Goal: Information Seeking & Learning: Learn about a topic

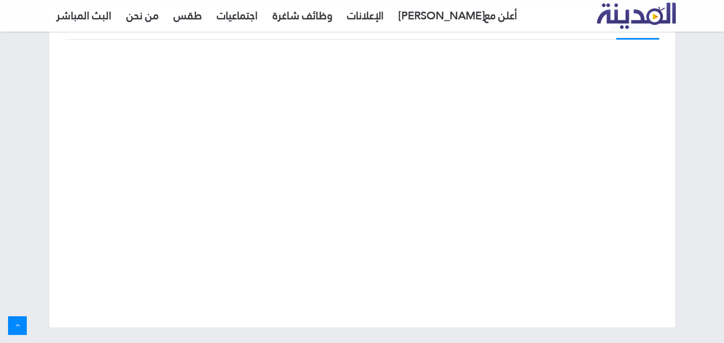
scroll to position [54, 0]
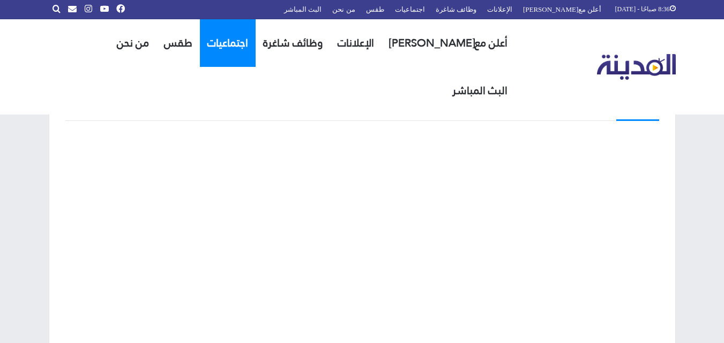
click at [249, 48] on link "اجتماعيات" at bounding box center [228, 43] width 56 height 48
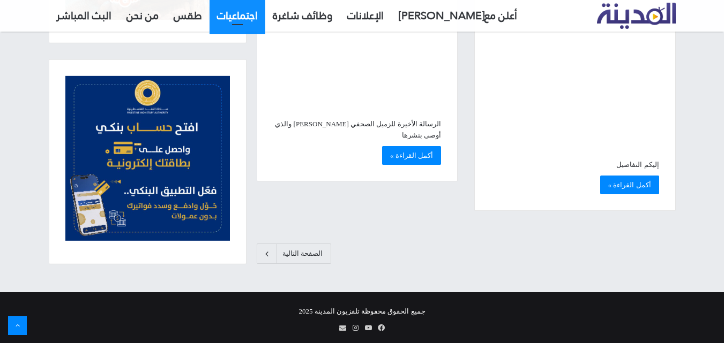
scroll to position [1865, 0]
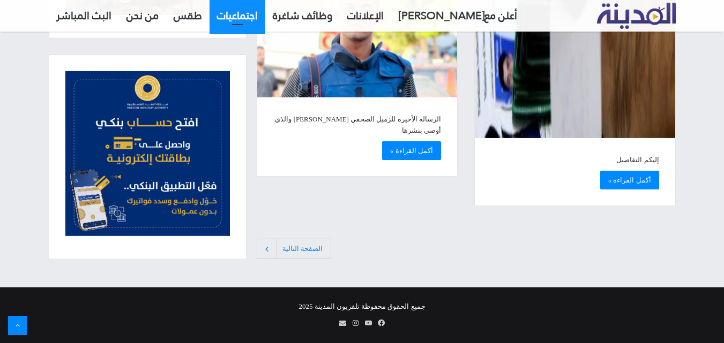
click at [285, 250] on link "الصفحة التالية" at bounding box center [294, 249] width 74 height 20
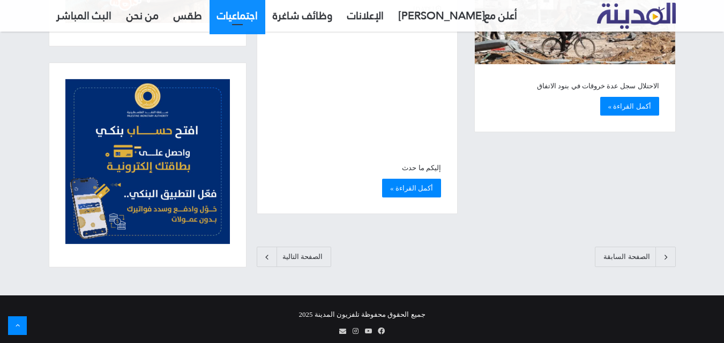
scroll to position [2548, 0]
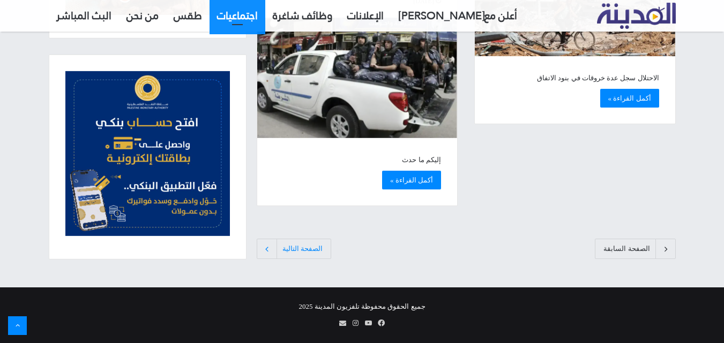
click at [276, 246] on span at bounding box center [271, 248] width 12 height 19
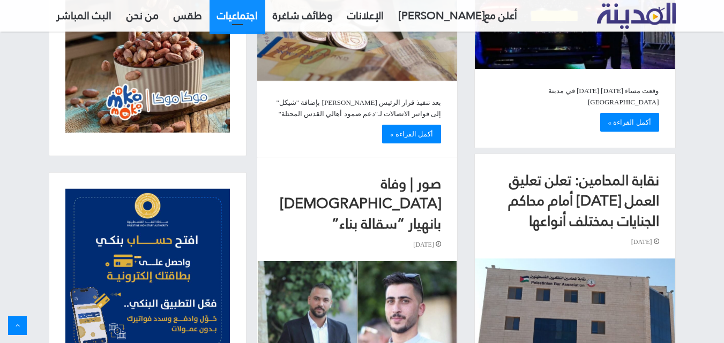
scroll to position [911, 0]
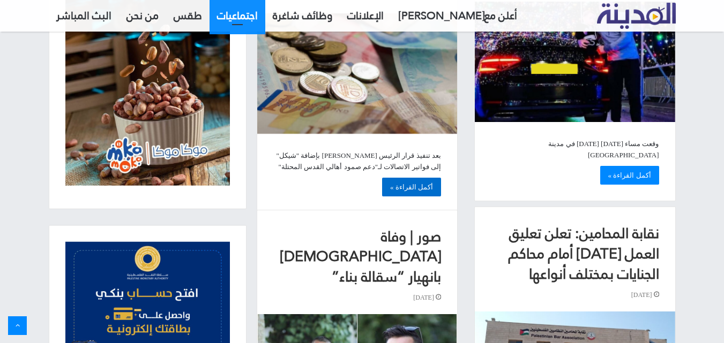
click at [405, 178] on link "أكمل القراءة »" at bounding box center [411, 187] width 59 height 19
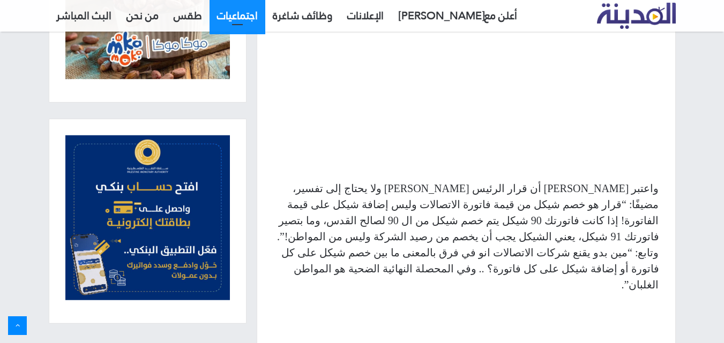
scroll to position [1607, 0]
